Goal: Information Seeking & Learning: Learn about a topic

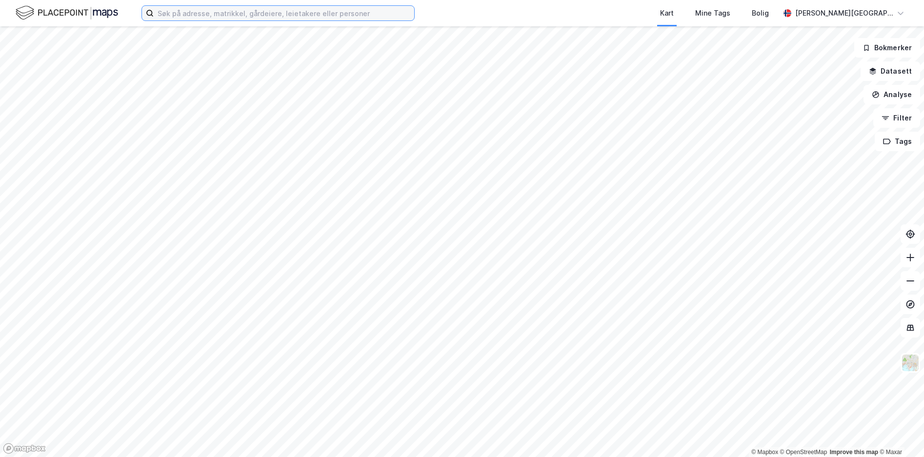
click at [302, 17] on input at bounding box center [284, 13] width 261 height 15
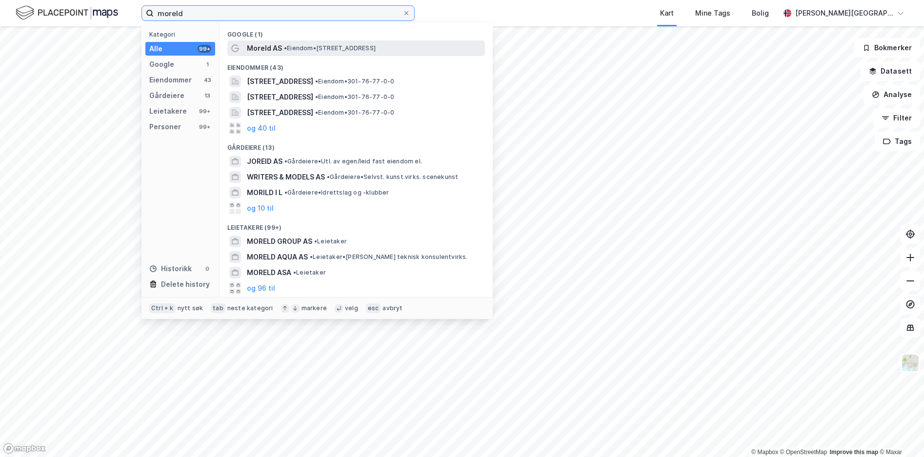
type input "moreld"
click at [332, 51] on span "• Eiendom • [STREET_ADDRESS]" at bounding box center [330, 48] width 92 height 8
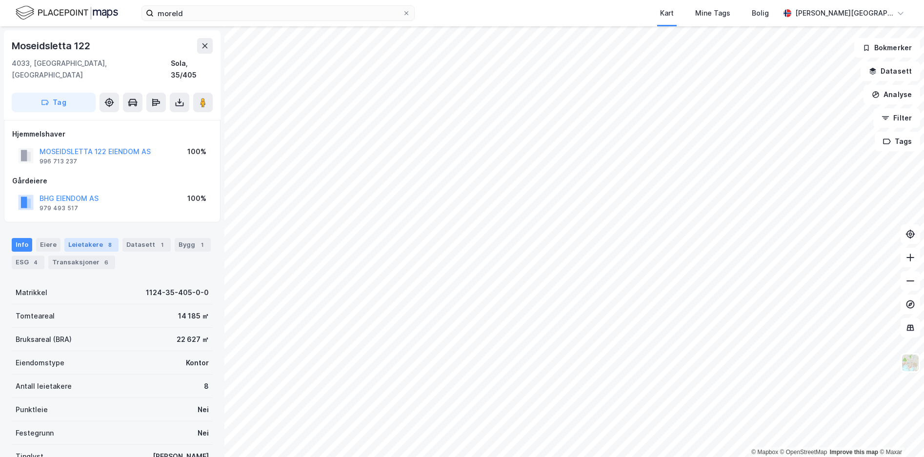
click at [88, 238] on div "Leietakere 8" at bounding box center [91, 245] width 54 height 14
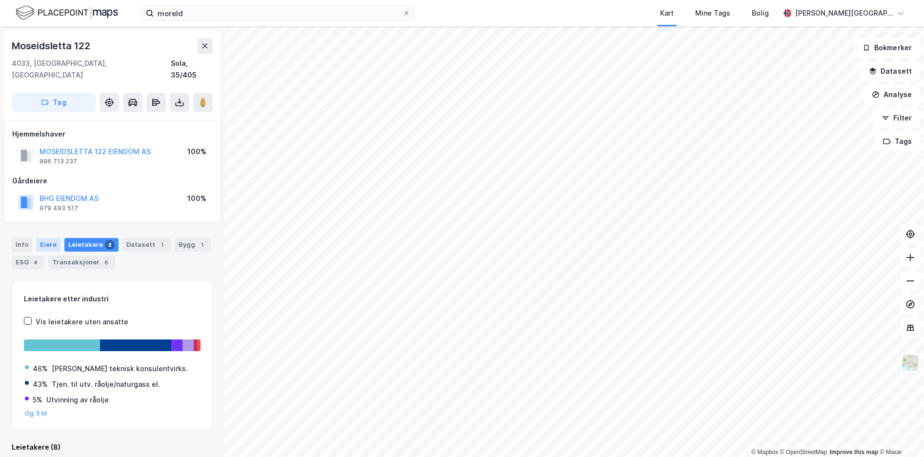
click at [50, 238] on div "Eiere" at bounding box center [48, 245] width 24 height 14
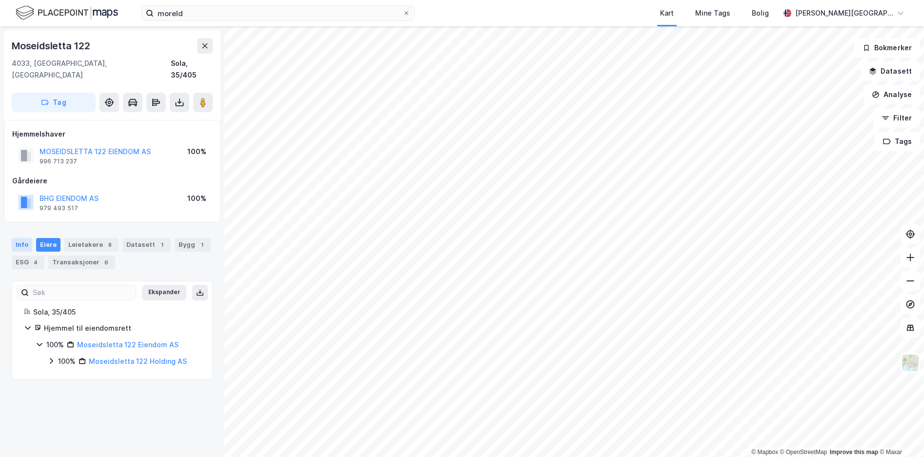
click at [19, 238] on div "Info" at bounding box center [22, 245] width 20 height 14
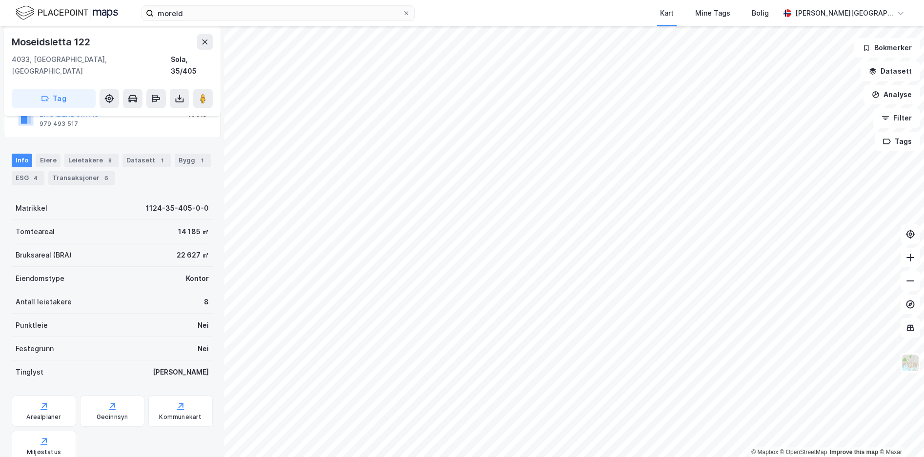
scroll to position [61, 0]
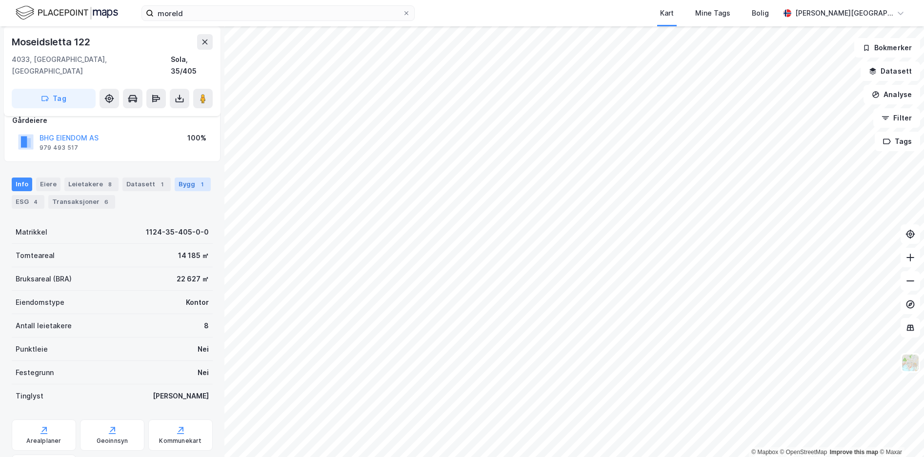
click at [200, 178] on div "Bygg 1" at bounding box center [193, 185] width 36 height 14
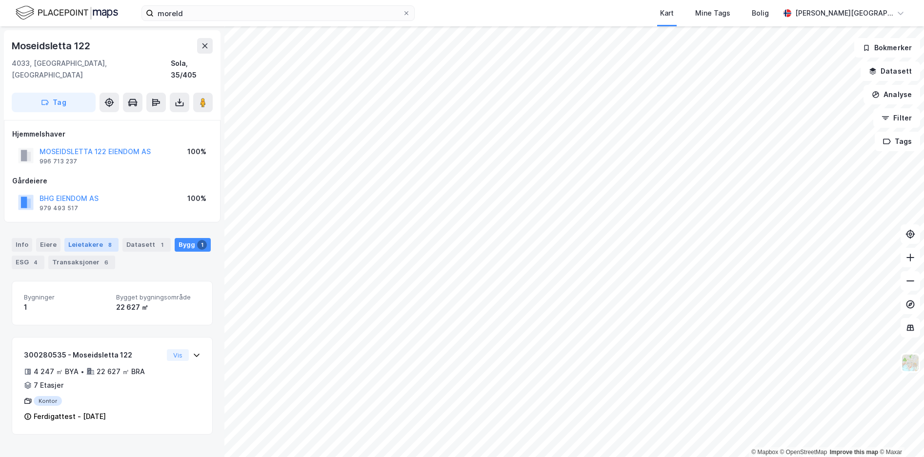
click at [68, 238] on div "Leietakere 8" at bounding box center [91, 245] width 54 height 14
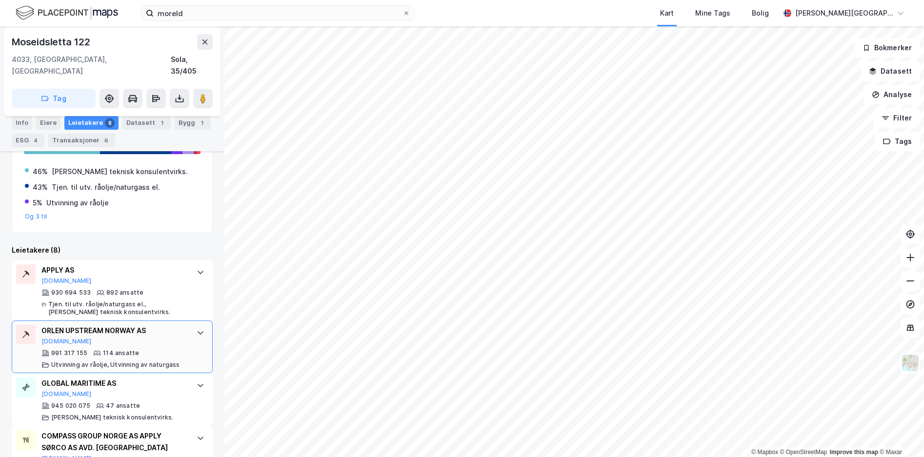
scroll to position [246, 0]
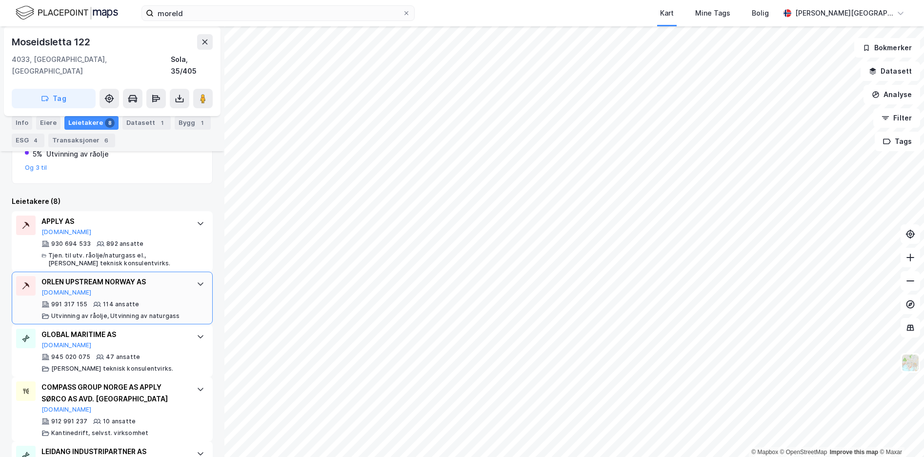
click at [180, 294] on div "ORLEN UPSTREAM NORWAY AS [DOMAIN_NAME] 991 317 155 114 ansatte Utvinning av råo…" at bounding box center [112, 298] width 201 height 53
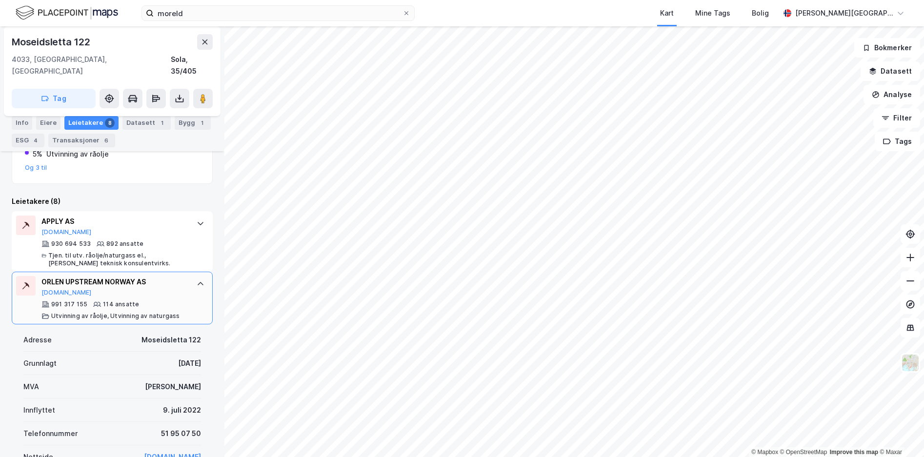
click at [180, 294] on div "ORLEN UPSTREAM NORWAY AS [DOMAIN_NAME] 991 317 155 114 ansatte Utvinning av råo…" at bounding box center [112, 298] width 201 height 53
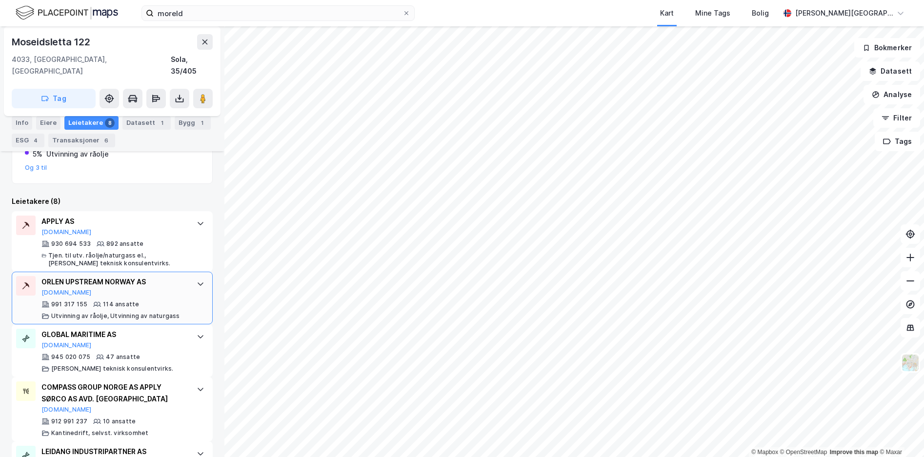
scroll to position [295, 0]
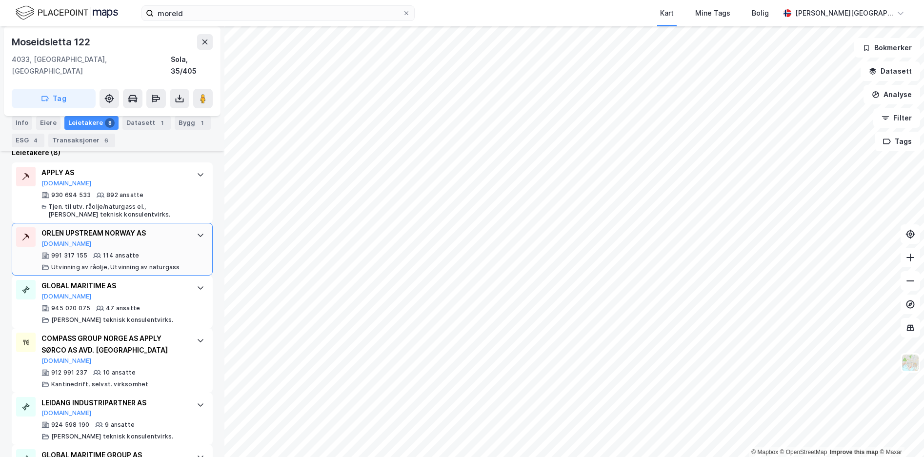
click at [180, 294] on div "GLOBAL MARITIME AS [DOMAIN_NAME] 945 020 075 47 ansatte [PERSON_NAME] teknisk k…" at bounding box center [112, 302] width 201 height 53
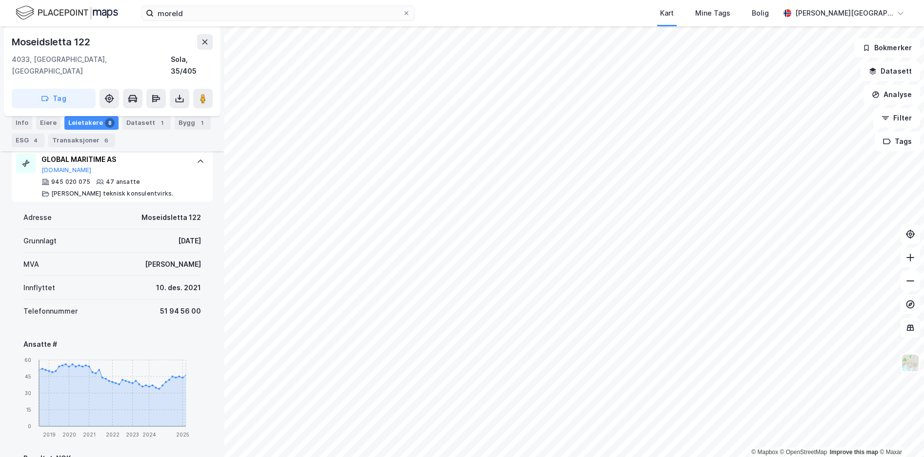
scroll to position [441, 0]
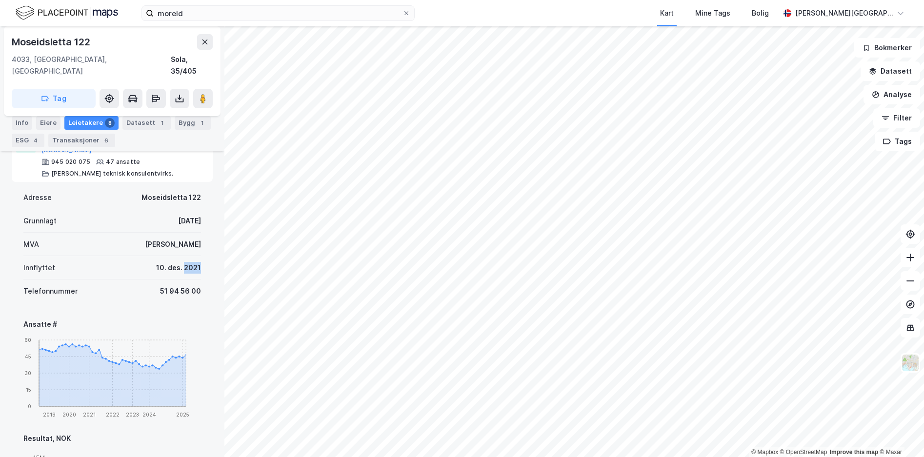
drag, startPoint x: 177, startPoint y: 255, endPoint x: 205, endPoint y: 258, distance: 28.5
click at [204, 258] on div "Adresse [STREET_ADDRESS] [DATE] MVA Ja Innflyttet [DATE] Telefonnummer [PHONE_N…" at bounding box center [112, 442] width 201 height 521
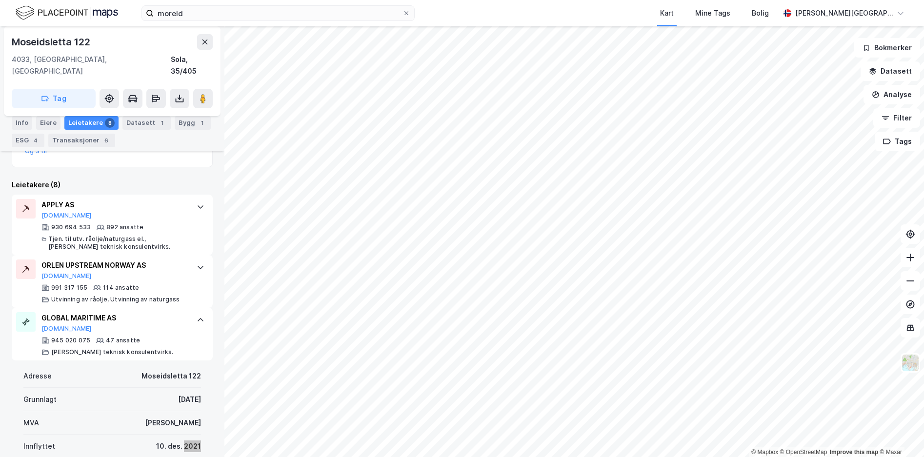
scroll to position [230, 0]
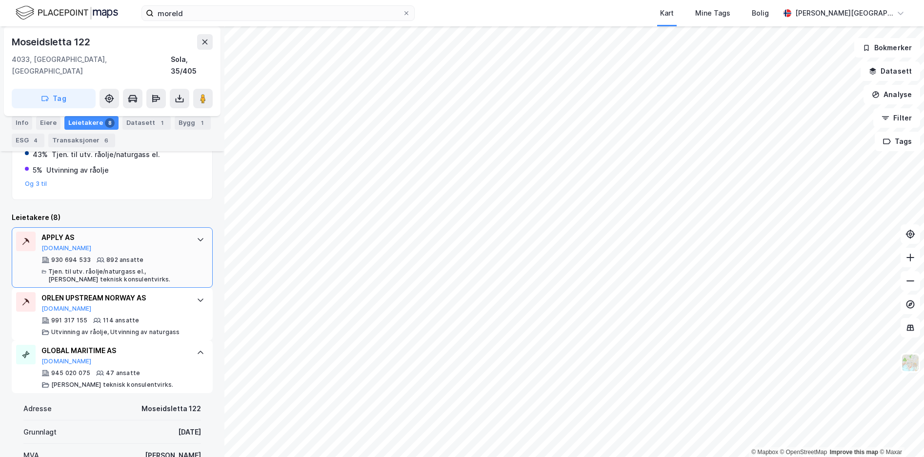
click at [167, 240] on div "APPLY AS [DOMAIN_NAME]" at bounding box center [113, 242] width 145 height 20
